Goal: Information Seeking & Learning: Learn about a topic

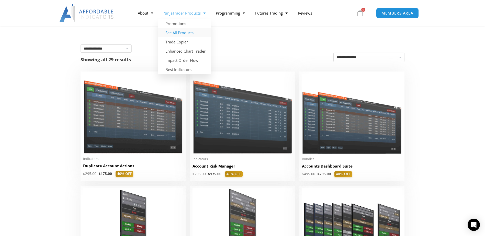
click at [188, 32] on link "See All Products" at bounding box center [184, 32] width 52 height 9
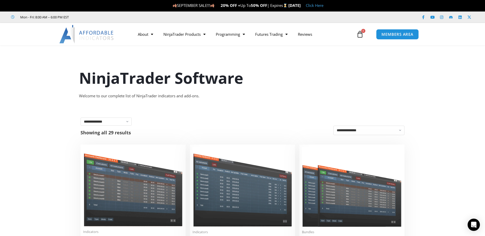
click at [220, 6] on strong "20% OFF +" at bounding box center [230, 5] width 20 height 5
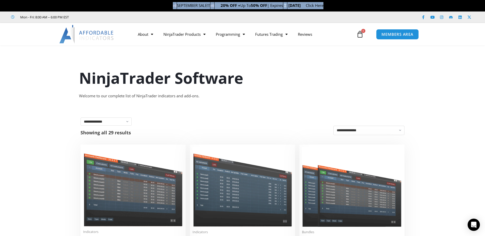
drag, startPoint x: 219, startPoint y: 6, endPoint x: 214, endPoint y: 6, distance: 4.6
copy header "SEPTEMBER SALE!!! 20% OFF + Up To 50% OFF | Expires Sunday, September 14 Click …"
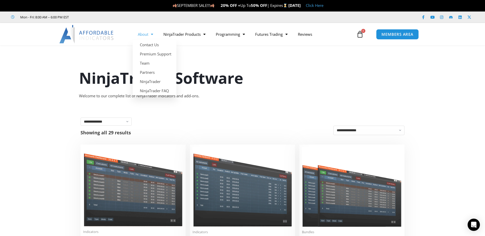
click at [51, 67] on section "NinjaTrader Software Welcome to our complete list of NinjaTrader indicators and…" at bounding box center [242, 76] width 485 height 55
